Goal: Task Accomplishment & Management: Use online tool/utility

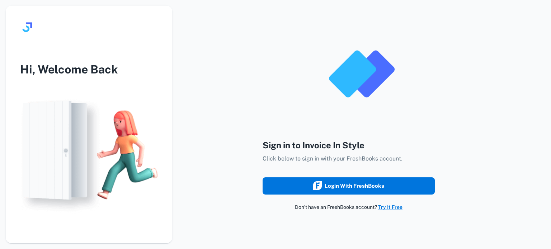
click at [339, 190] on div "Login with FreshBooks" at bounding box center [348, 186] width 71 height 9
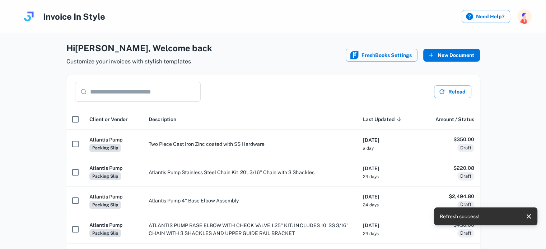
click at [475, 50] on button "New Document" at bounding box center [451, 55] width 57 height 13
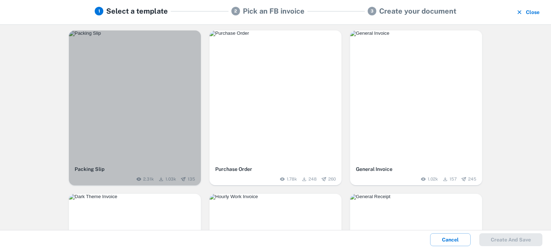
click at [130, 36] on img "button" at bounding box center [135, 34] width 132 height 6
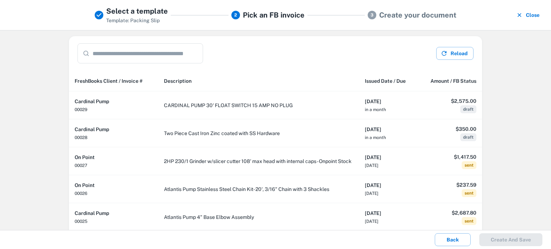
click at [191, 102] on td "CARDINAL PUMP 30' FLOAT SWITCH 15 AMP NO PLUG" at bounding box center [258, 106] width 201 height 28
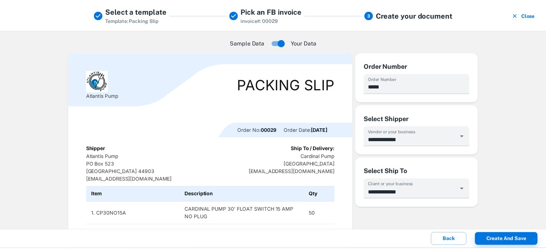
scroll to position [63, 0]
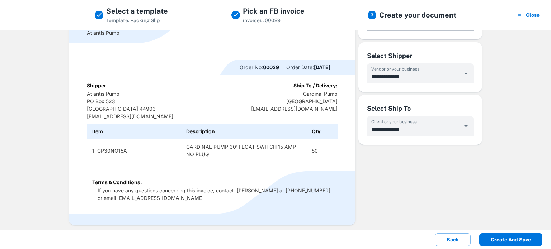
click at [516, 239] on button "Create and save" at bounding box center [511, 240] width 63 height 13
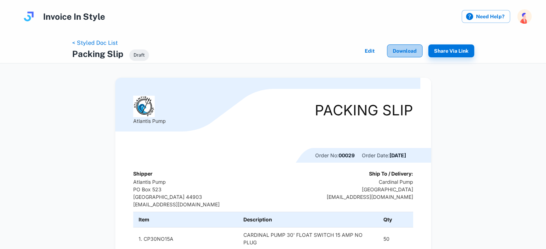
click at [411, 53] on button "Download" at bounding box center [405, 51] width 36 height 13
